Goal: Transaction & Acquisition: Purchase product/service

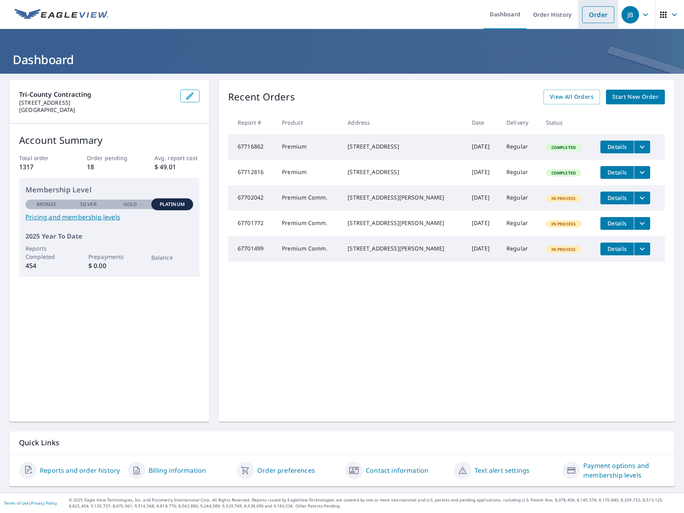
click at [582, 12] on link "Order" at bounding box center [598, 14] width 32 height 17
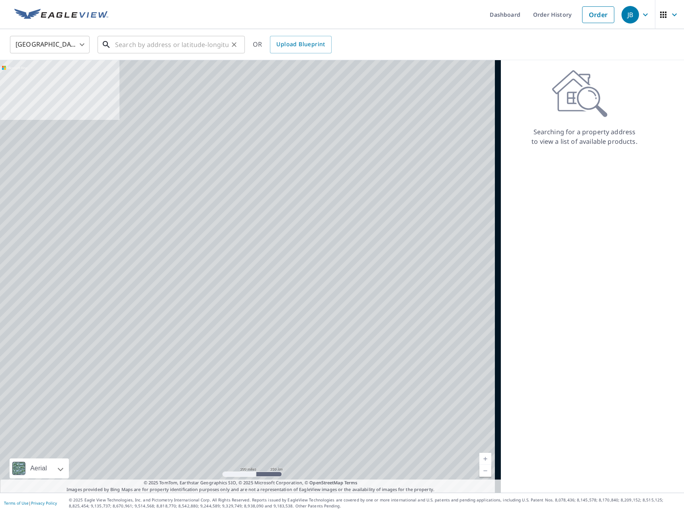
click at [133, 44] on input "text" at bounding box center [171, 44] width 113 height 22
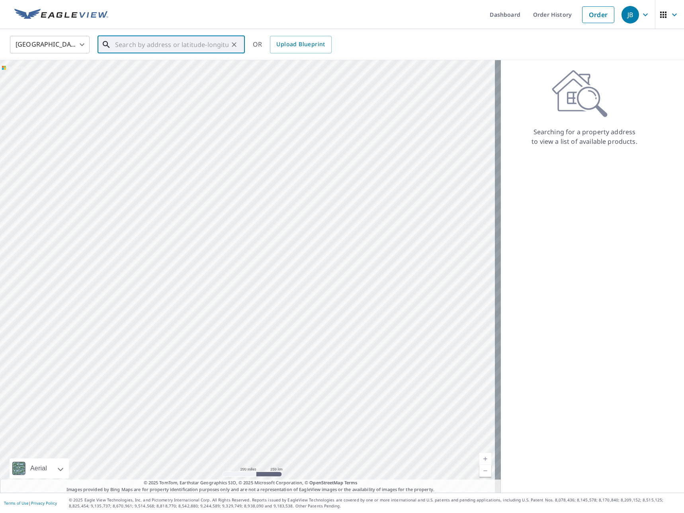
paste input "W159S7285 [PERSON_NAME] Drive"
click at [196, 46] on input "W159S7285 [PERSON_NAME] Drive" at bounding box center [171, 44] width 113 height 22
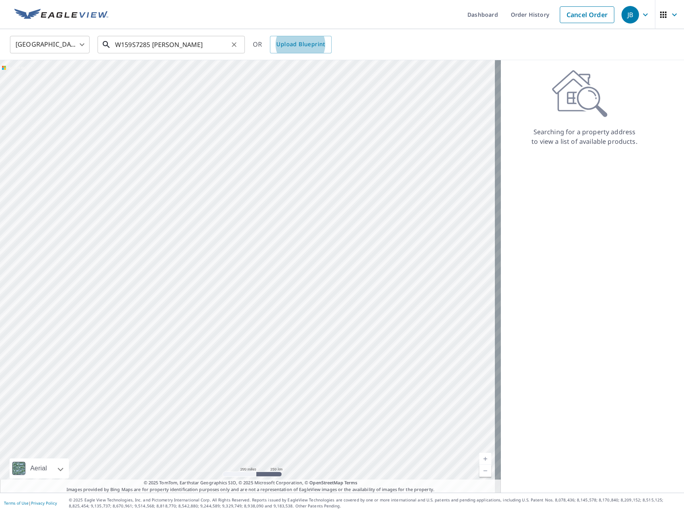
click at [196, 46] on input "W159S7285 [PERSON_NAME]" at bounding box center [171, 44] width 113 height 22
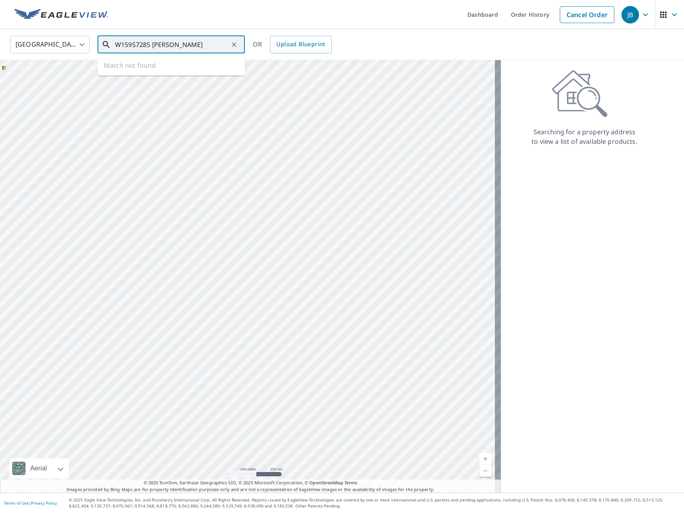
drag, startPoint x: 181, startPoint y: 46, endPoint x: 82, endPoint y: 45, distance: 98.7
click at [82, 45] on div "[GEOGRAPHIC_DATA] [GEOGRAPHIC_DATA] ​ W159S7285 [PERSON_NAME] ​ Match not found…" at bounding box center [339, 44] width 670 height 19
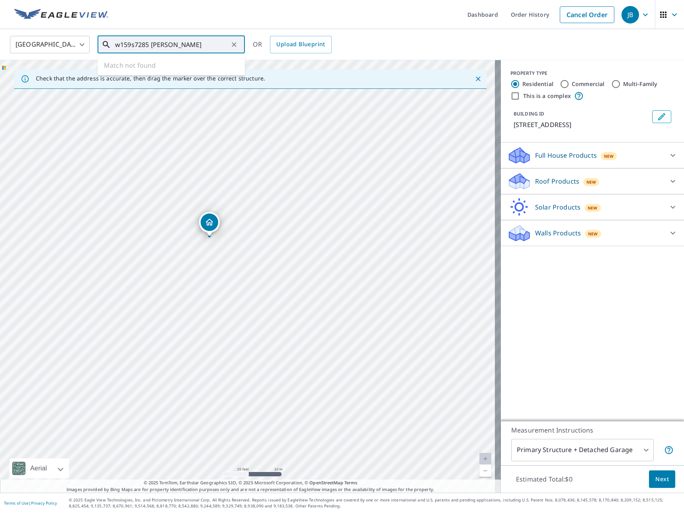
drag, startPoint x: 189, startPoint y: 44, endPoint x: 180, endPoint y: 45, distance: 8.8
click at [180, 45] on input "w159s7285 [PERSON_NAME]" at bounding box center [171, 44] width 113 height 22
type input "w159s7285 [PERSON_NAME] drive, muskego wi"
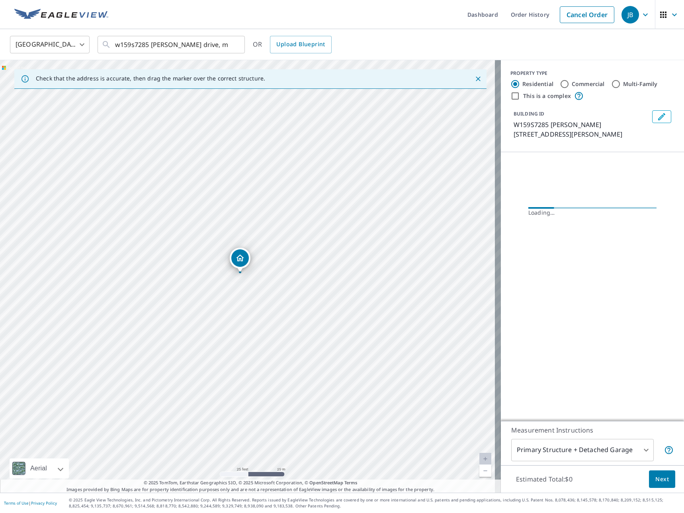
drag, startPoint x: 246, startPoint y: 263, endPoint x: 240, endPoint y: 261, distance: 5.8
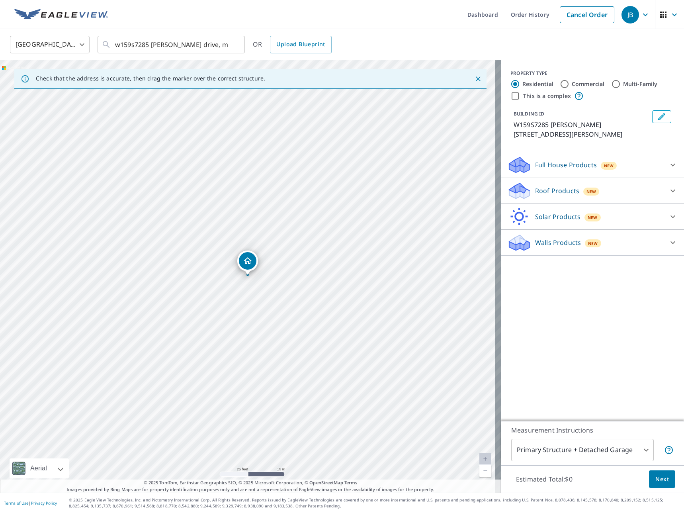
click at [668, 186] on icon at bounding box center [673, 191] width 10 height 10
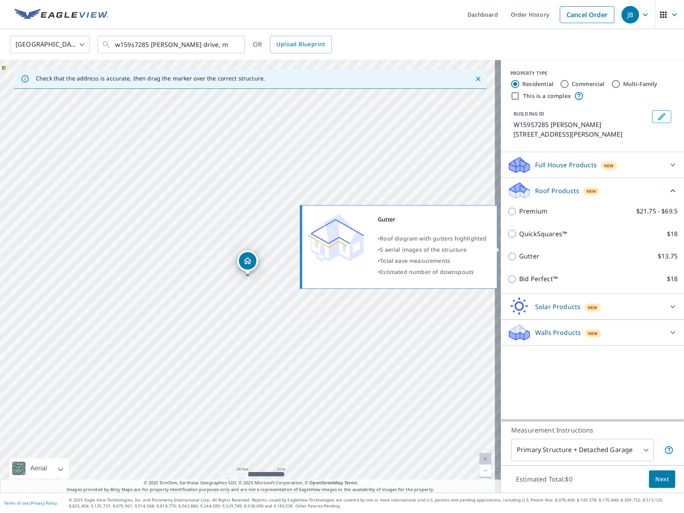
click at [507, 252] on input "Gutter $13.75" at bounding box center [513, 257] width 12 height 10
checkbox input "true"
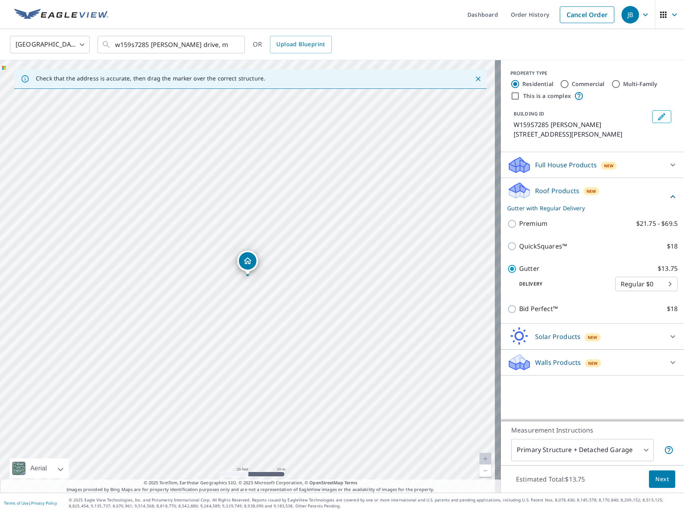
click at [666, 480] on button "Next" at bounding box center [662, 479] width 26 height 18
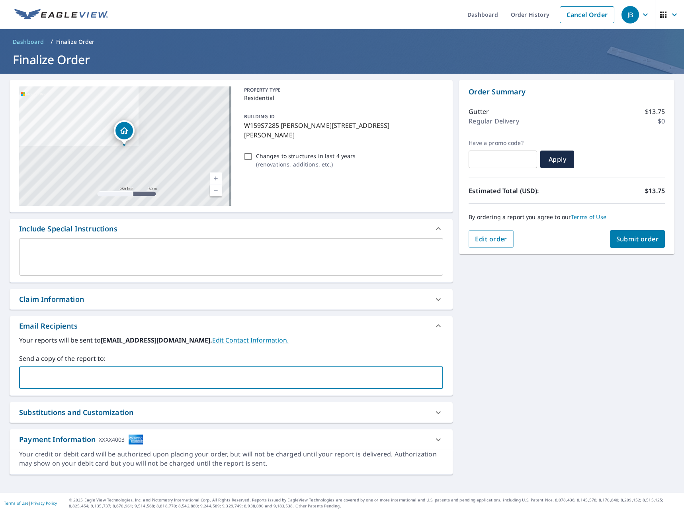
click at [87, 371] on input "text" at bounding box center [225, 377] width 405 height 15
type input "[EMAIL_ADDRESS][DOMAIN_NAME]"
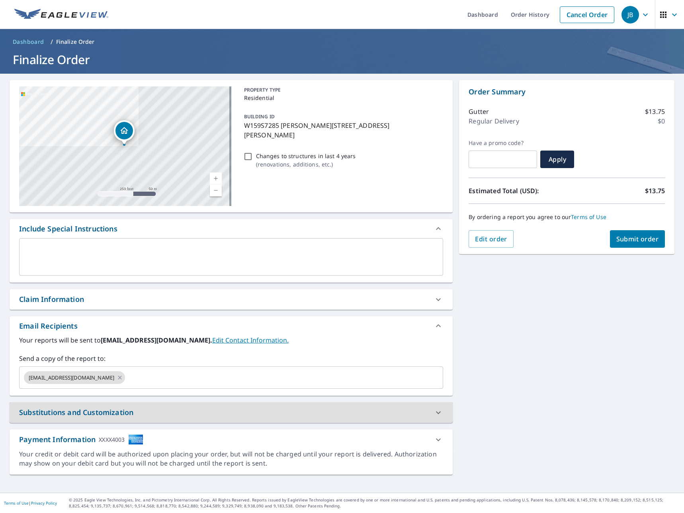
click at [631, 240] on span "Submit order" at bounding box center [637, 238] width 43 height 9
